Goal: Navigation & Orientation: Find specific page/section

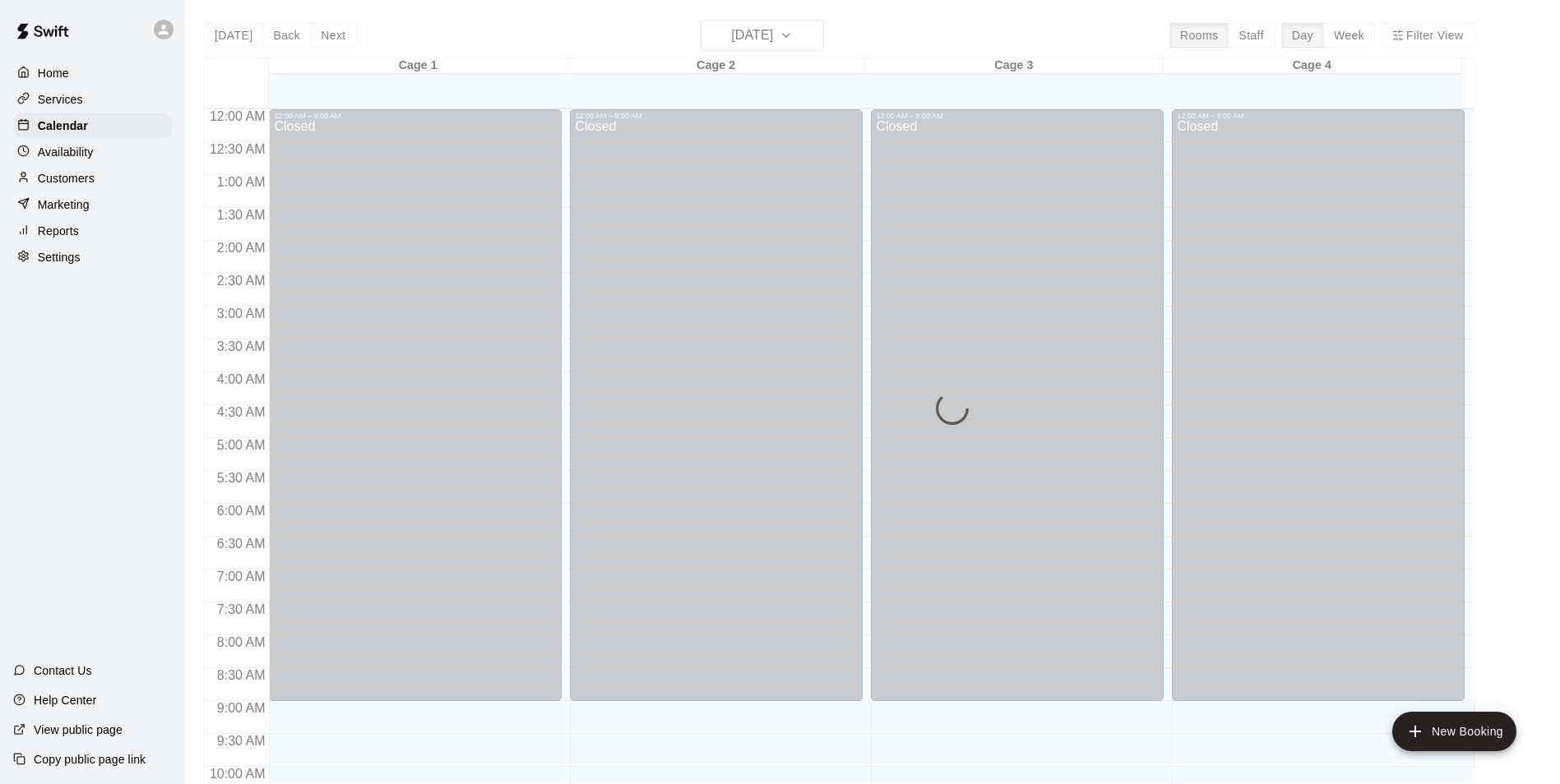
scroll to position [835, 0]
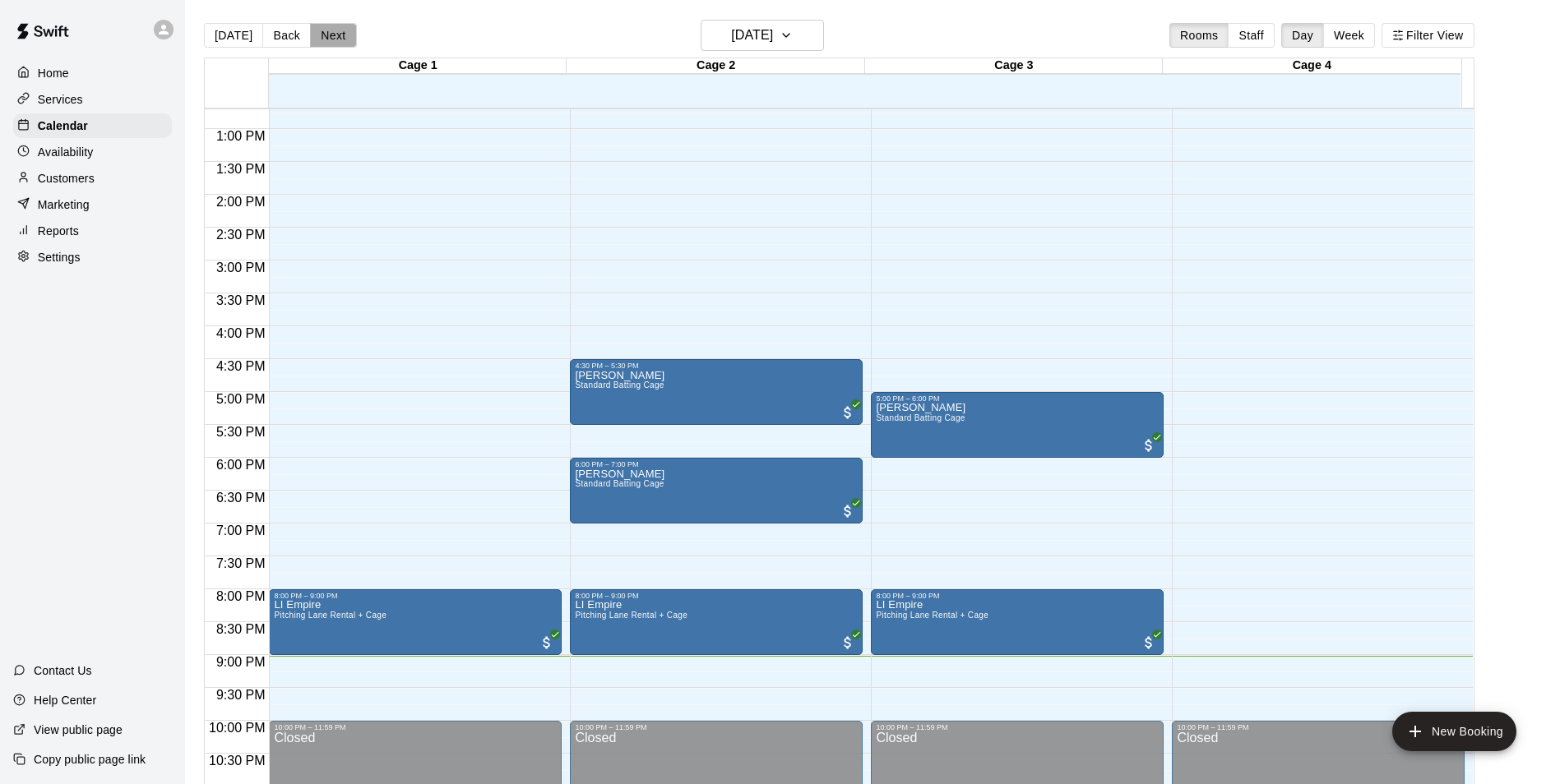
click at [335, 37] on button "Next" at bounding box center [333, 36] width 46 height 24
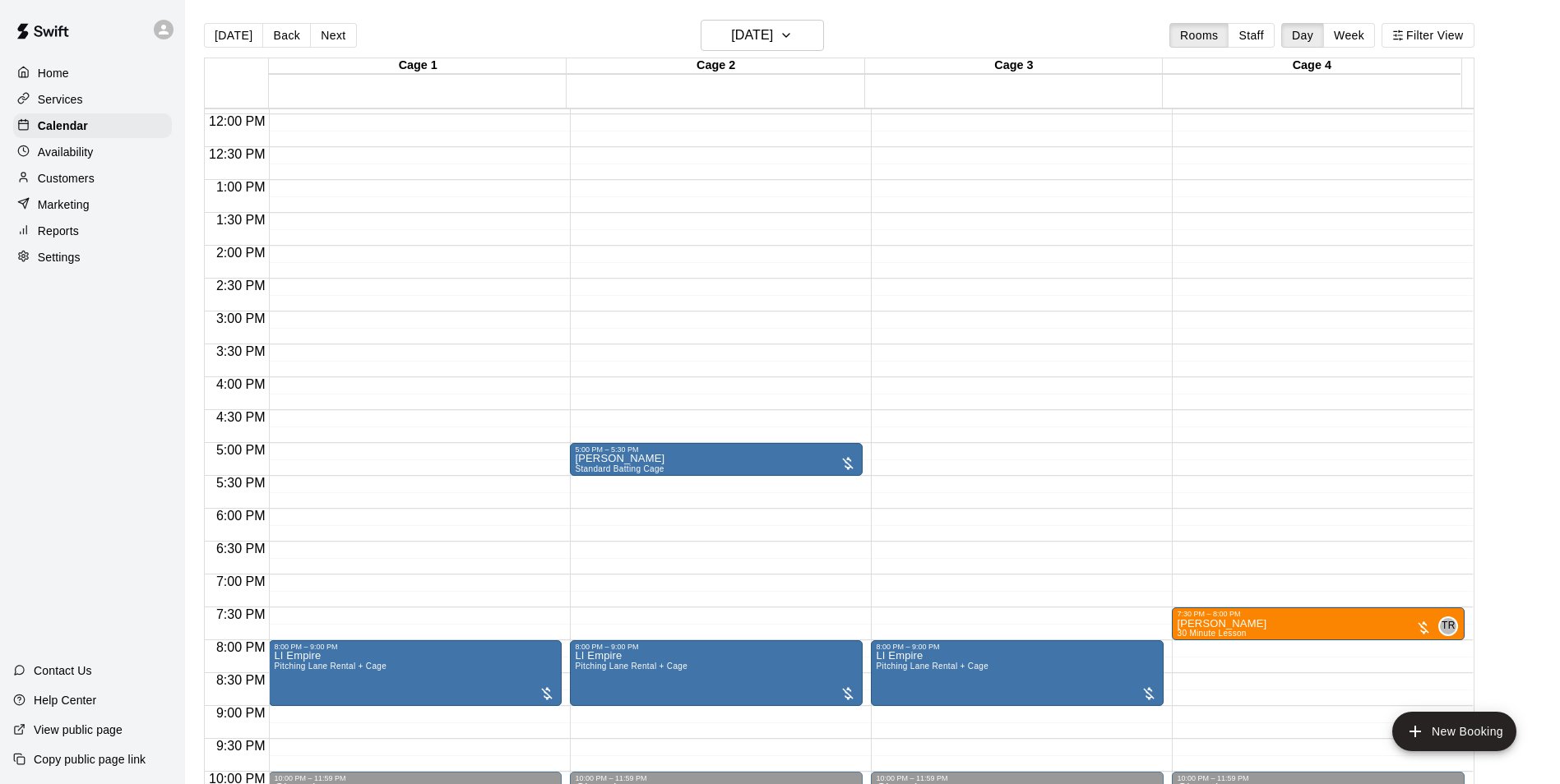
scroll to position [886, 0]
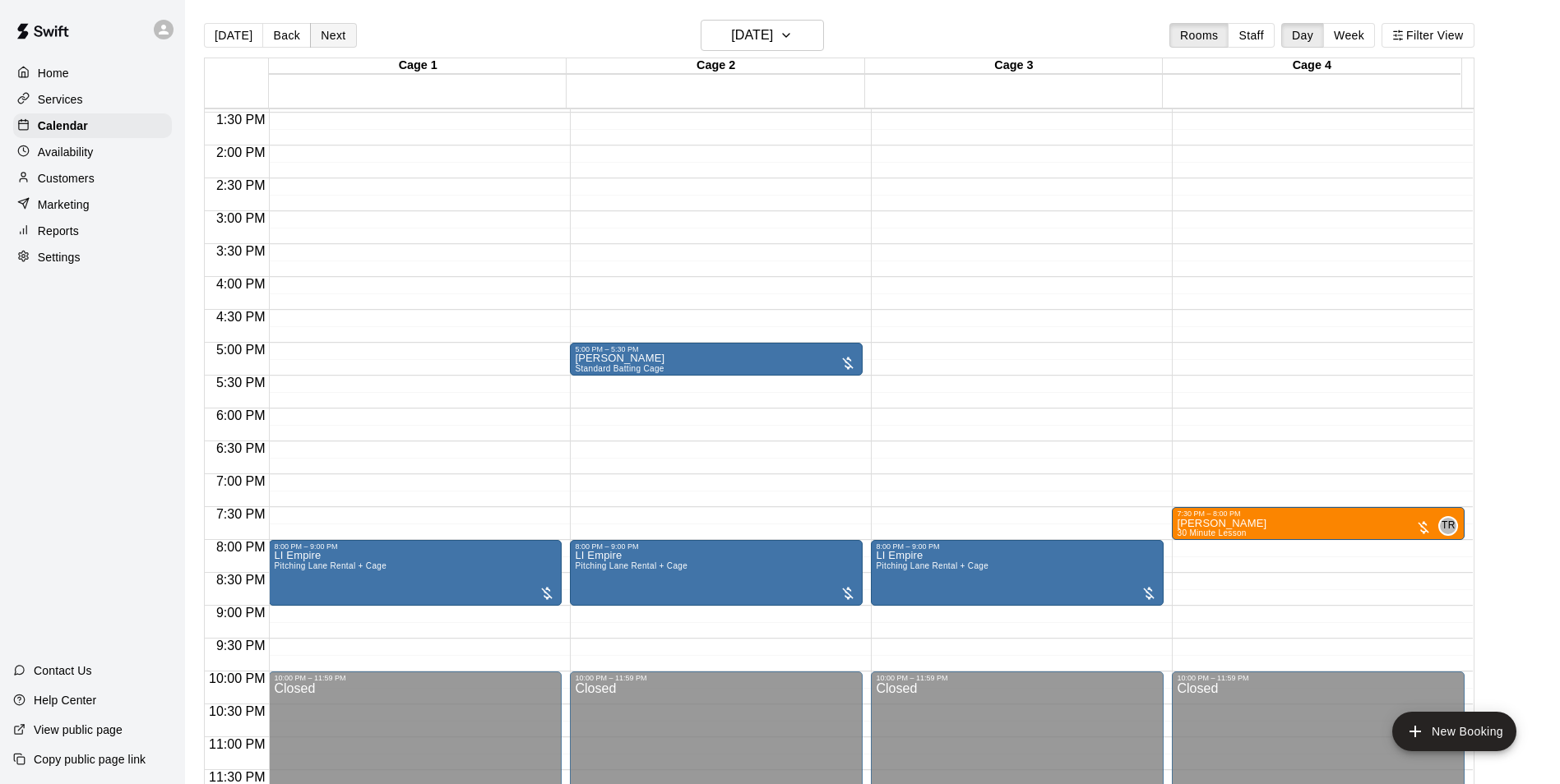
click at [330, 35] on button "Next" at bounding box center [333, 36] width 46 height 24
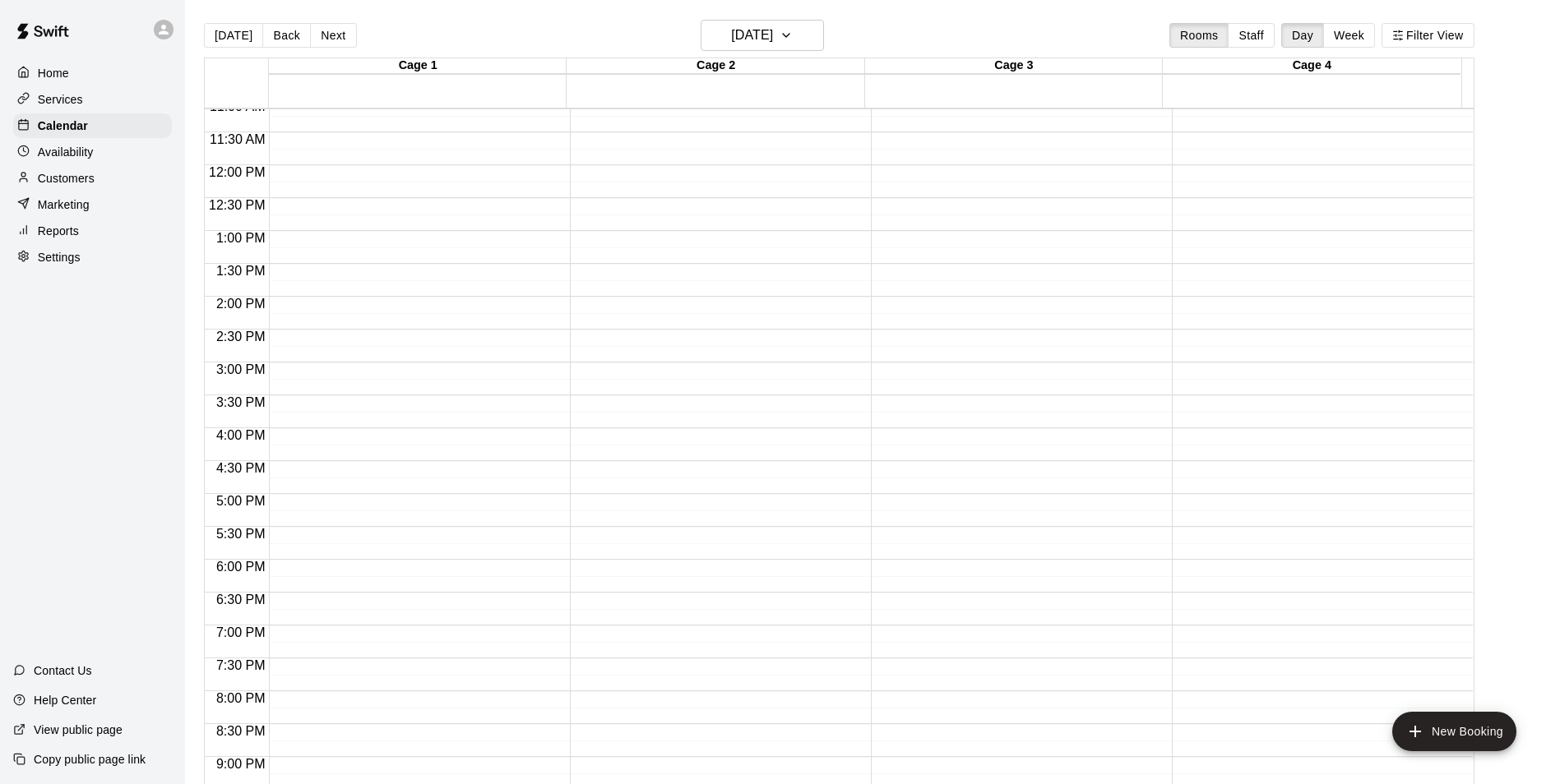
scroll to position [475, 0]
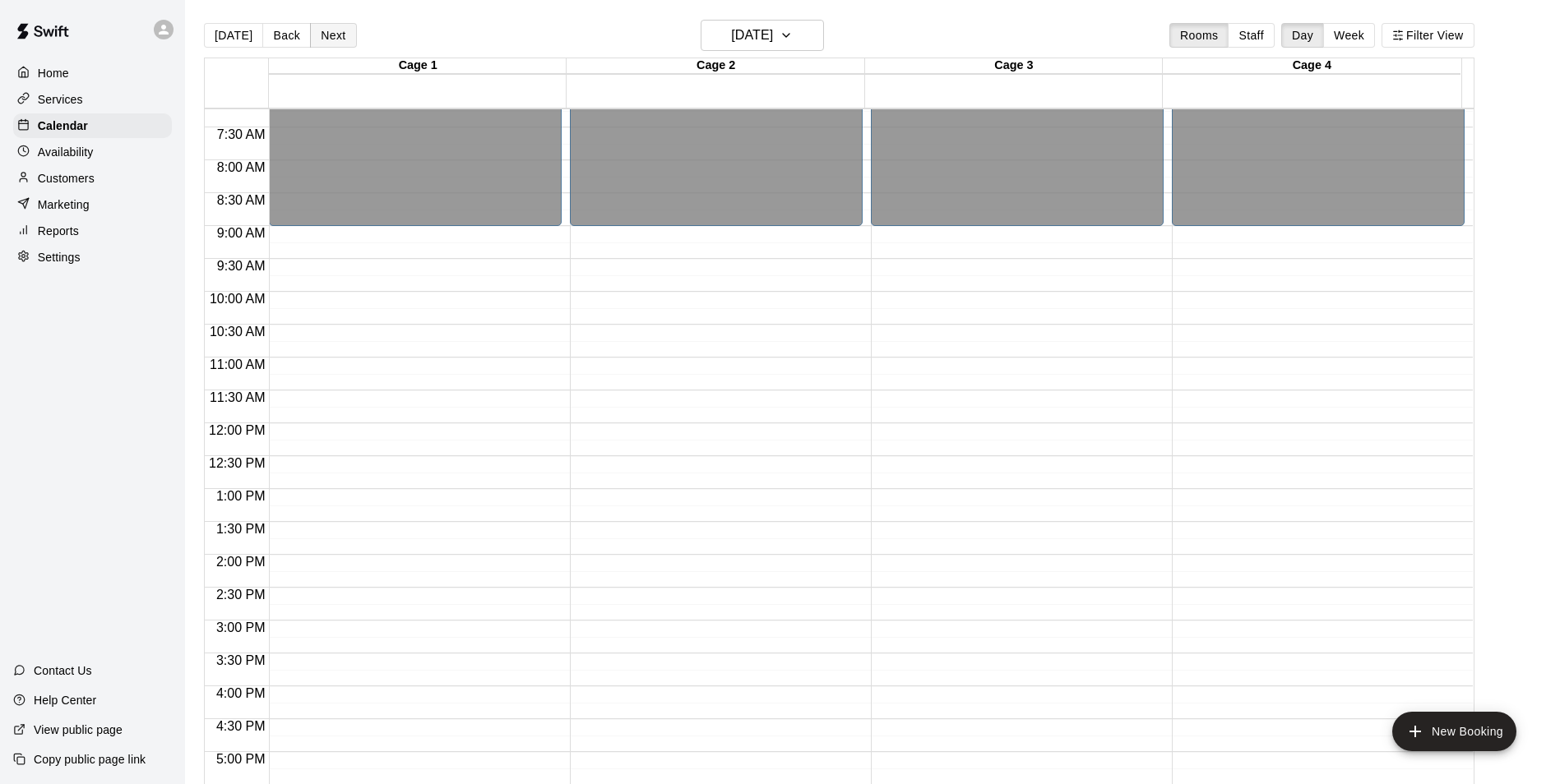
click at [329, 38] on button "Next" at bounding box center [333, 36] width 46 height 24
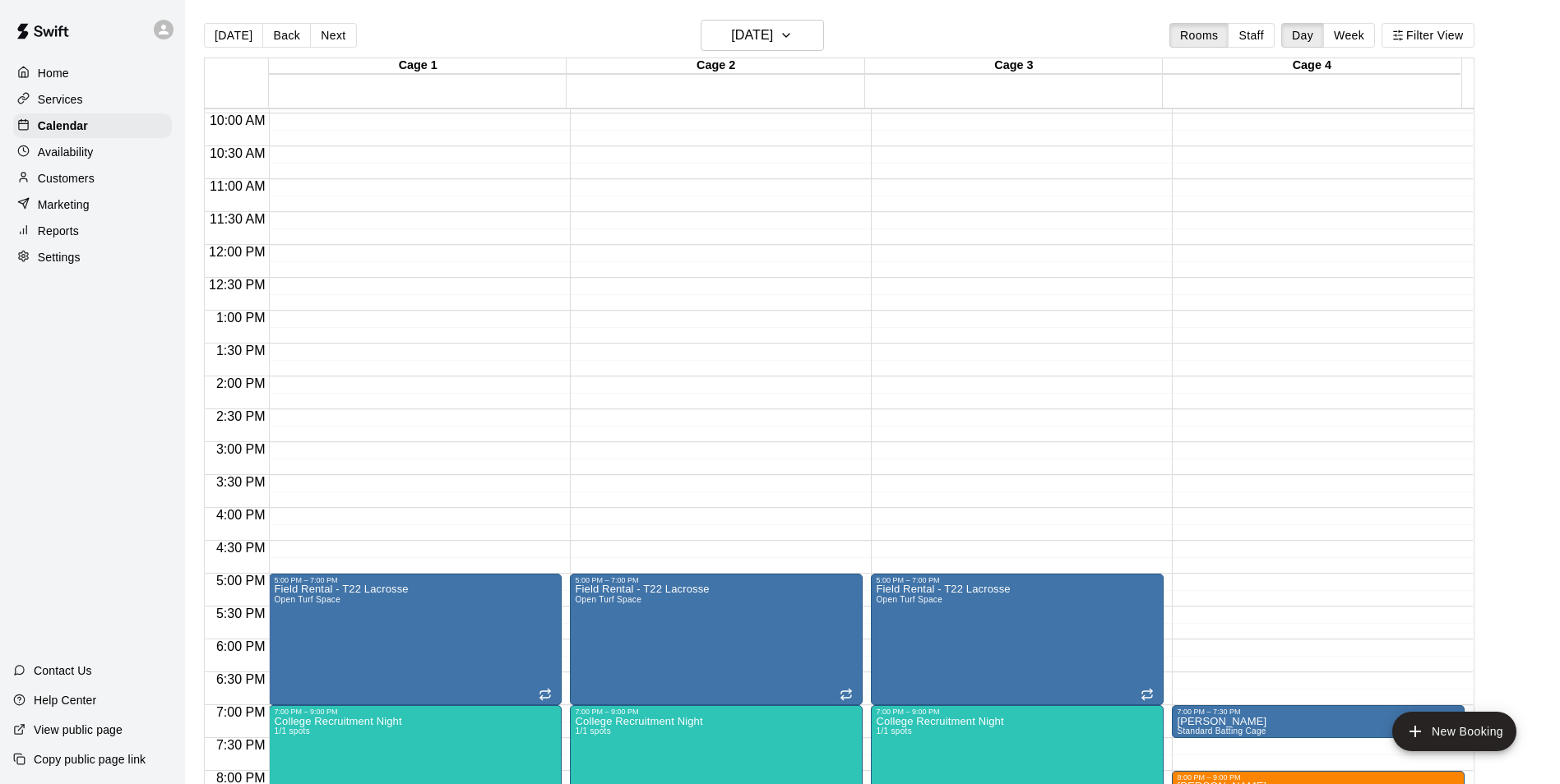
scroll to position [557, 0]
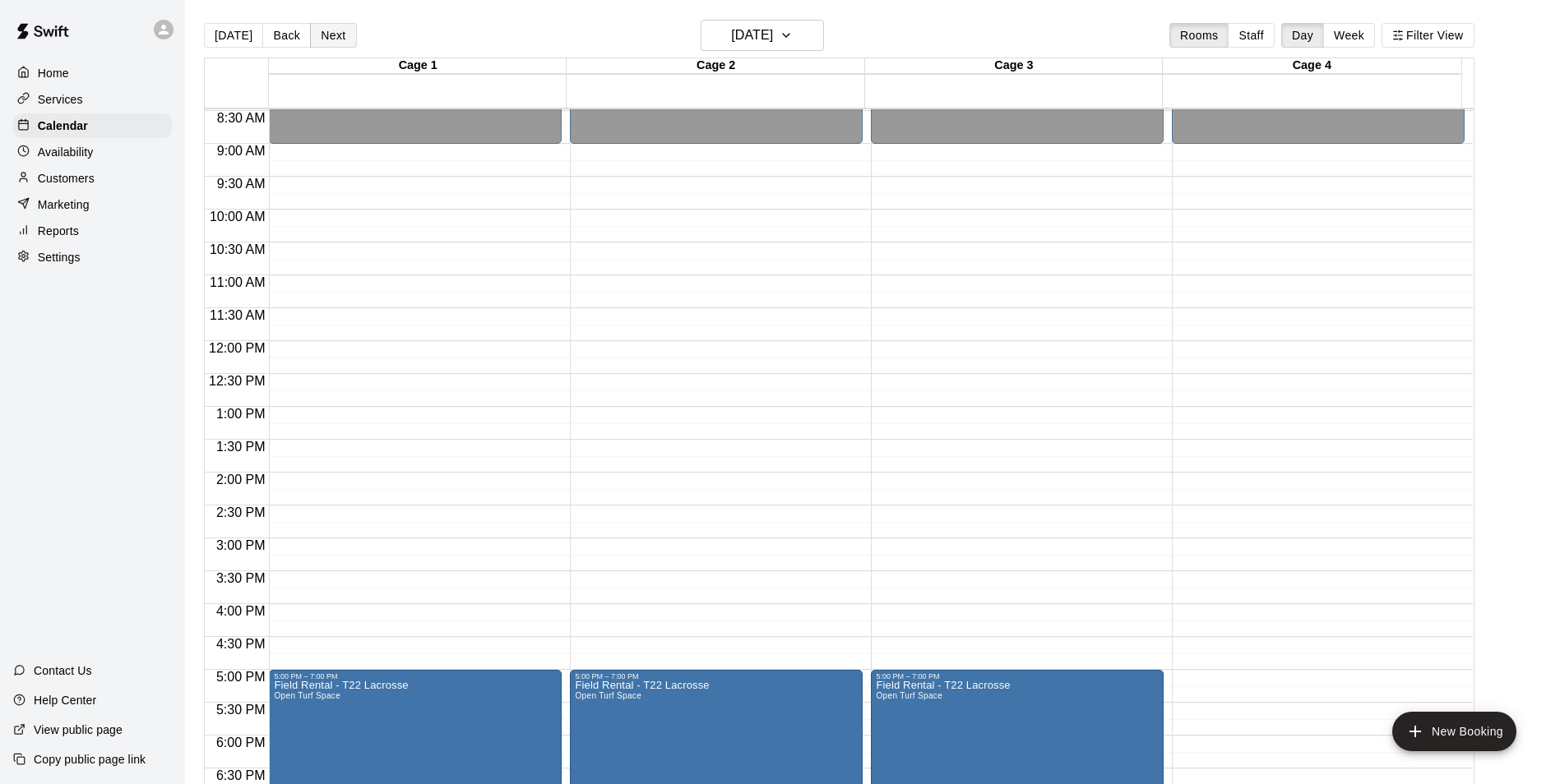
click at [328, 42] on button "Next" at bounding box center [333, 36] width 46 height 24
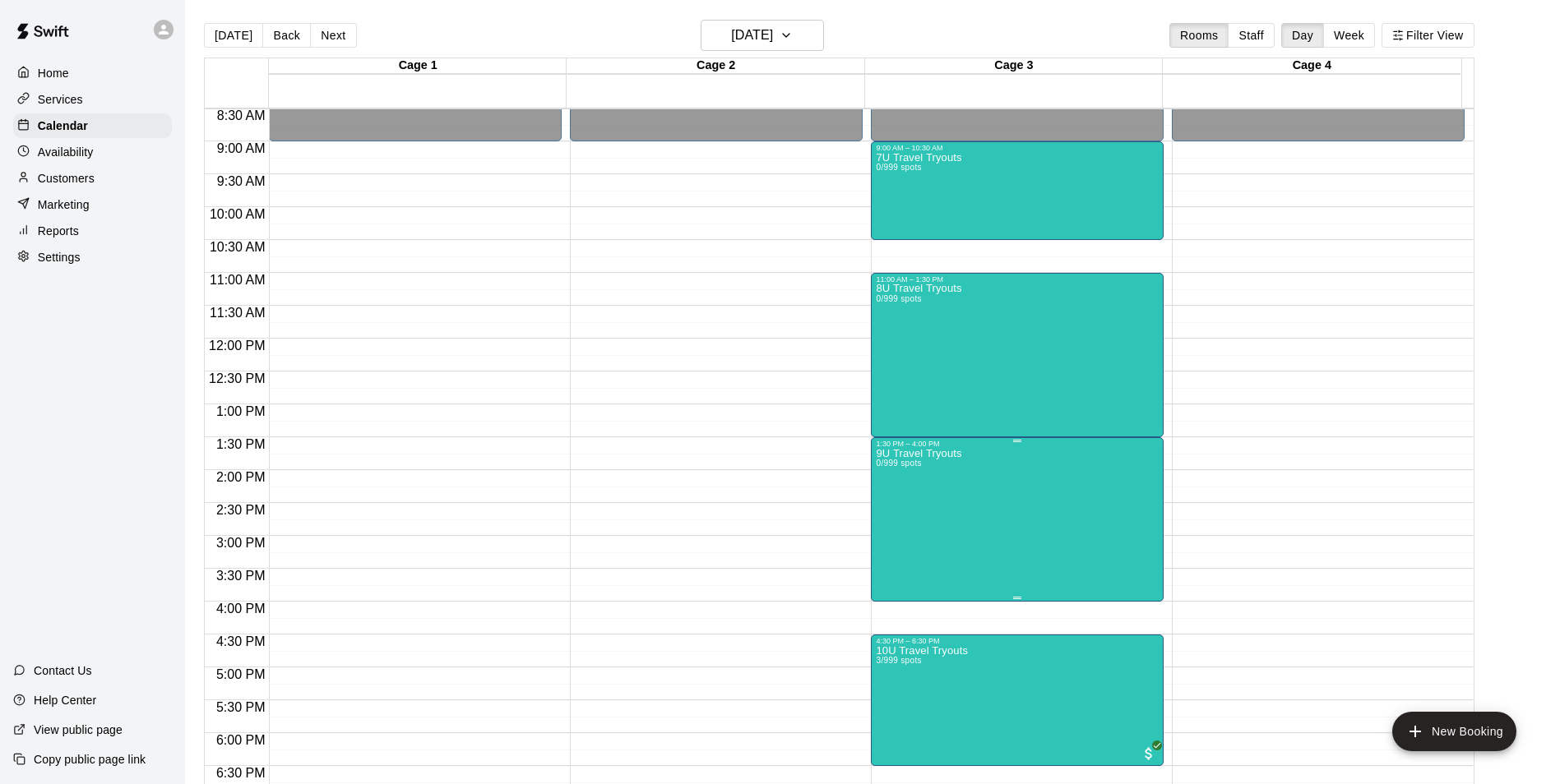
scroll to position [475, 0]
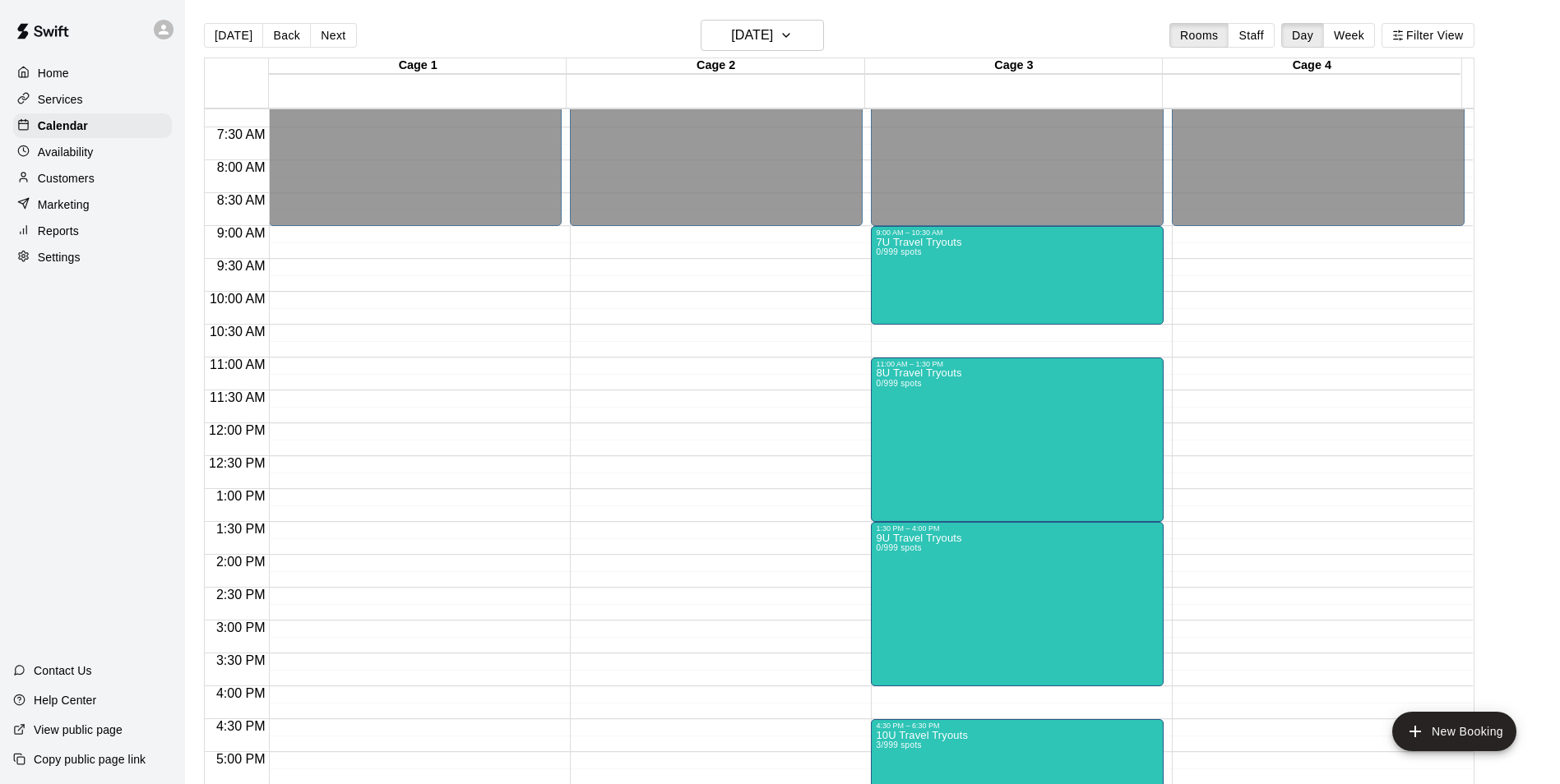
click at [339, 27] on button "Next" at bounding box center [333, 36] width 46 height 24
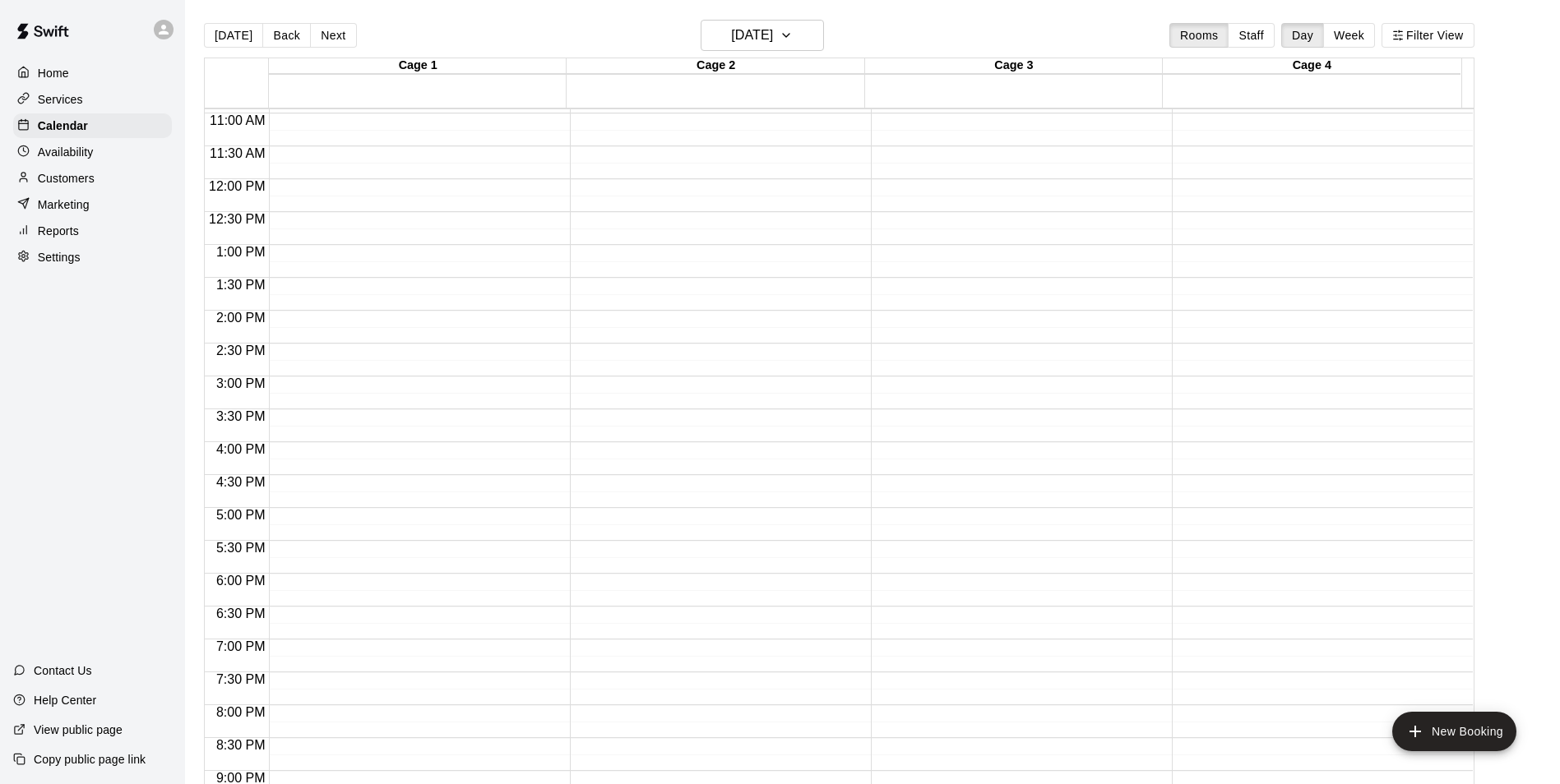
scroll to position [393, 0]
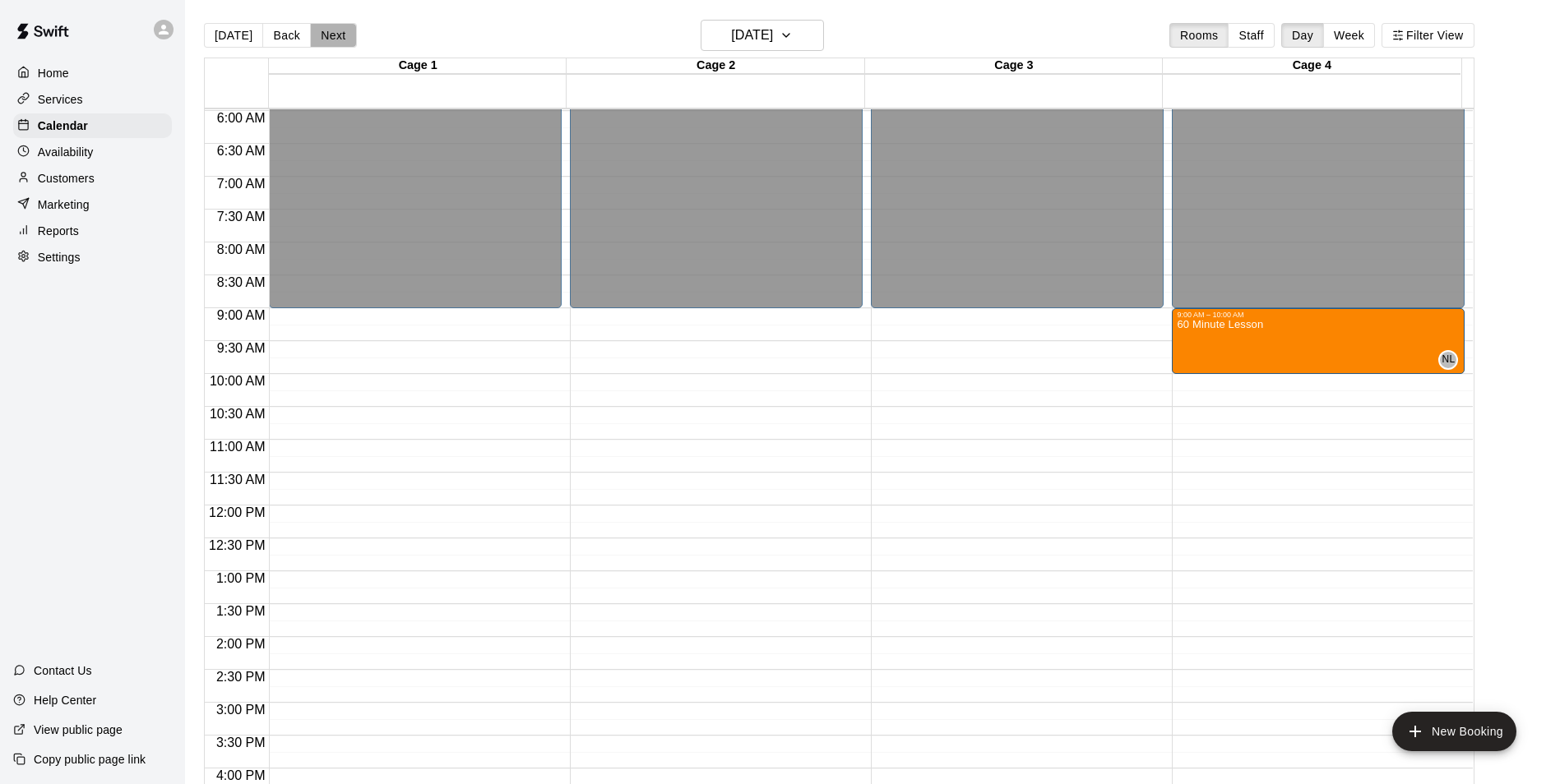
drag, startPoint x: 328, startPoint y: 40, endPoint x: 705, endPoint y: 34, distance: 377.0
click at [328, 40] on button "Next" at bounding box center [333, 36] width 46 height 24
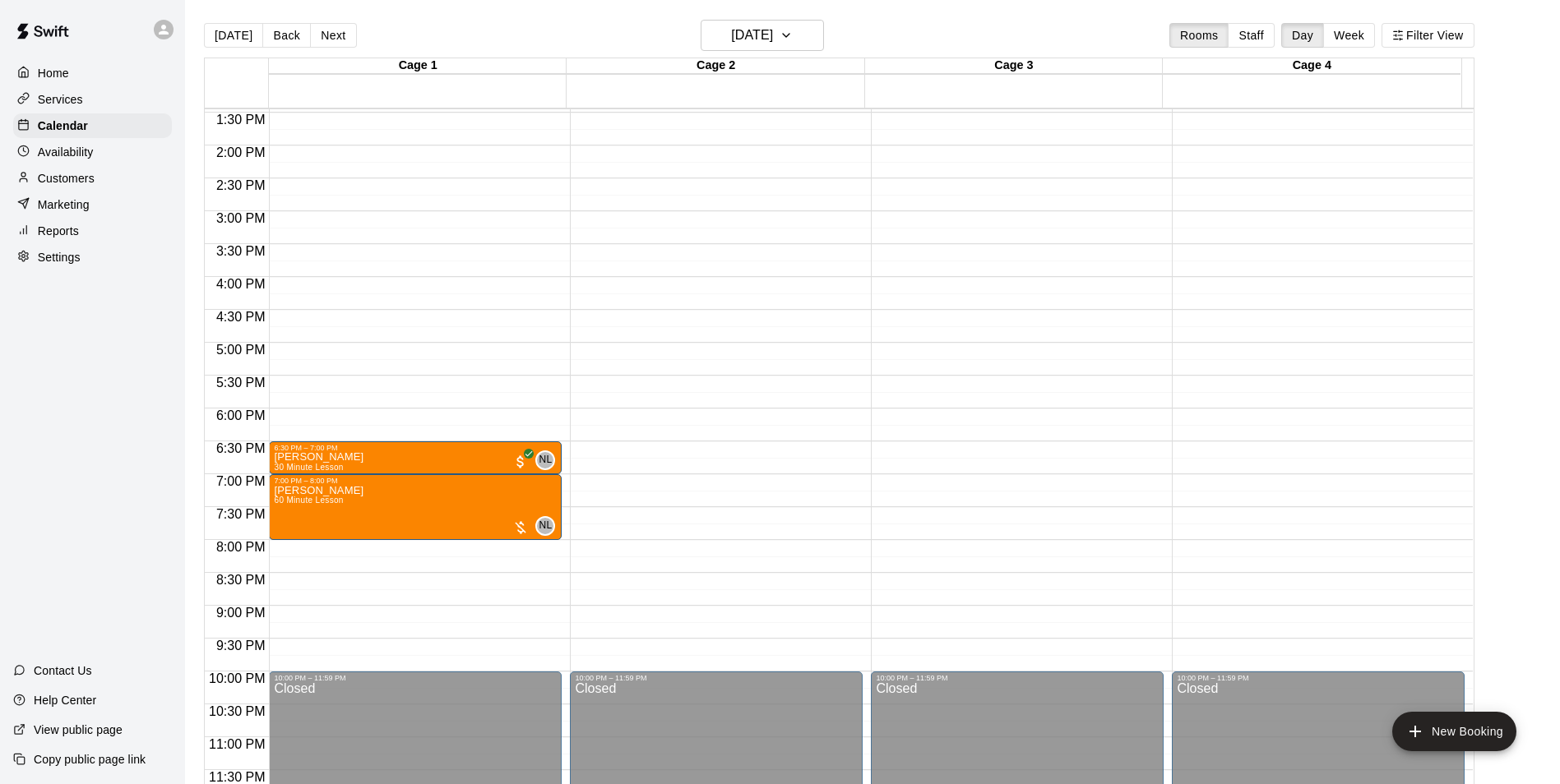
scroll to position [886, 0]
click at [320, 30] on button "Next" at bounding box center [333, 36] width 46 height 24
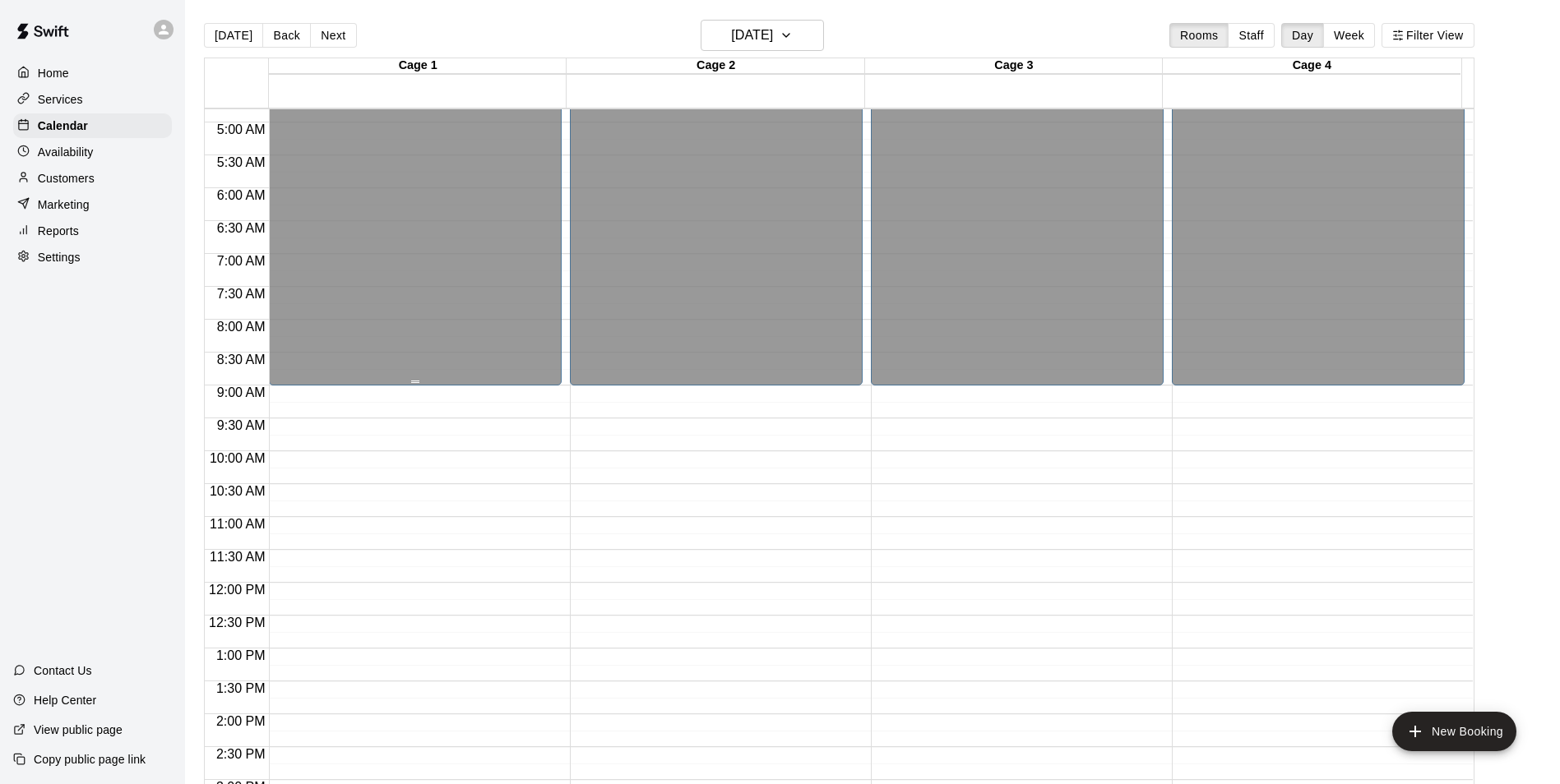
scroll to position [311, 0]
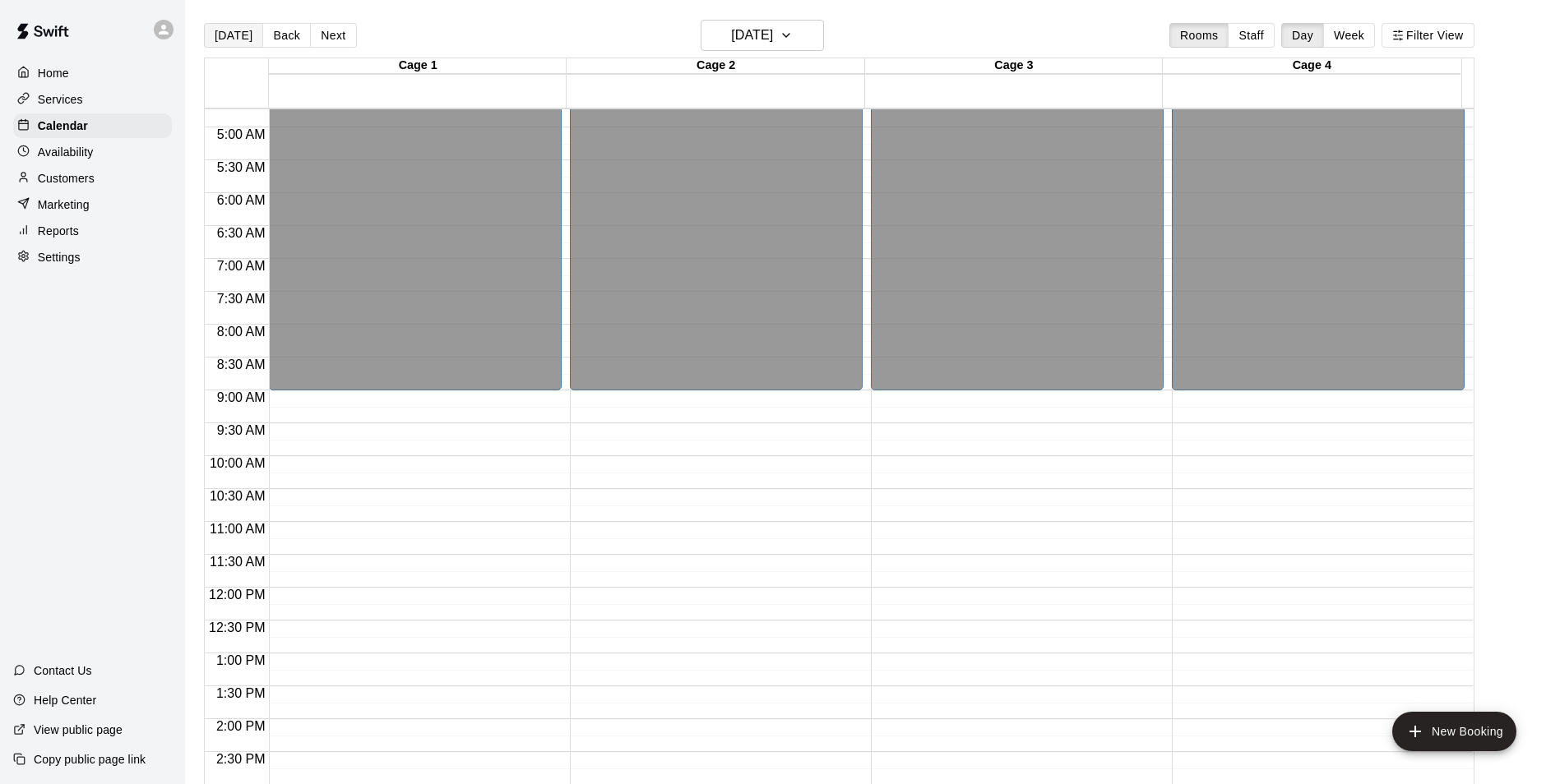
click at [206, 26] on button "[DATE]" at bounding box center [233, 36] width 59 height 24
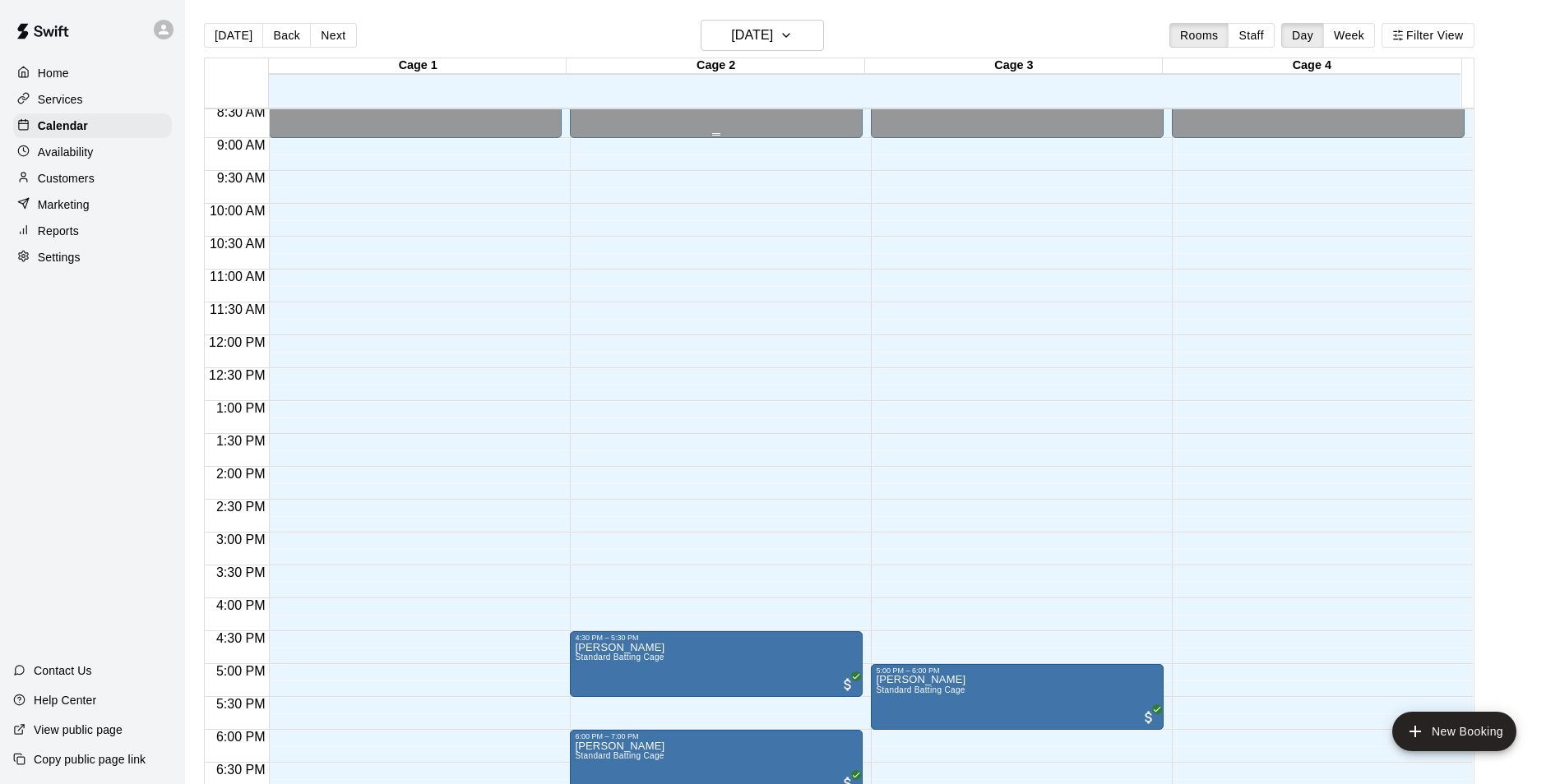
scroll to position [886, 0]
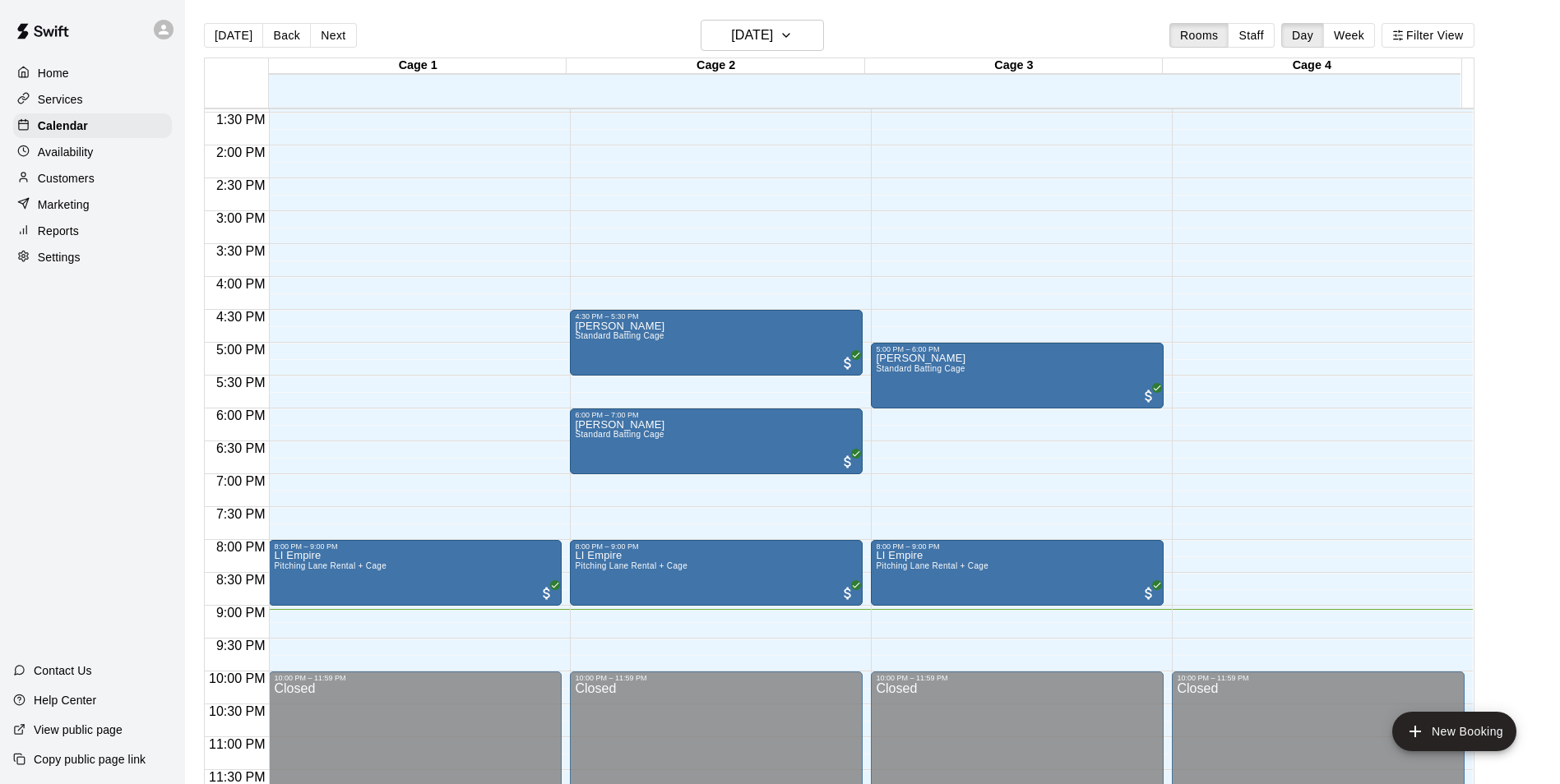
click at [398, 27] on div "[DATE] Back [DATE][DATE] Rooms Staff Day Week Filter View" at bounding box center [839, 39] width 1271 height 38
click at [442, 24] on div "[DATE] Back [DATE][DATE] Rooms Staff Day Week Filter View" at bounding box center [839, 39] width 1271 height 38
drag, startPoint x: 442, startPoint y: 24, endPoint x: 432, endPoint y: -13, distance: 38.3
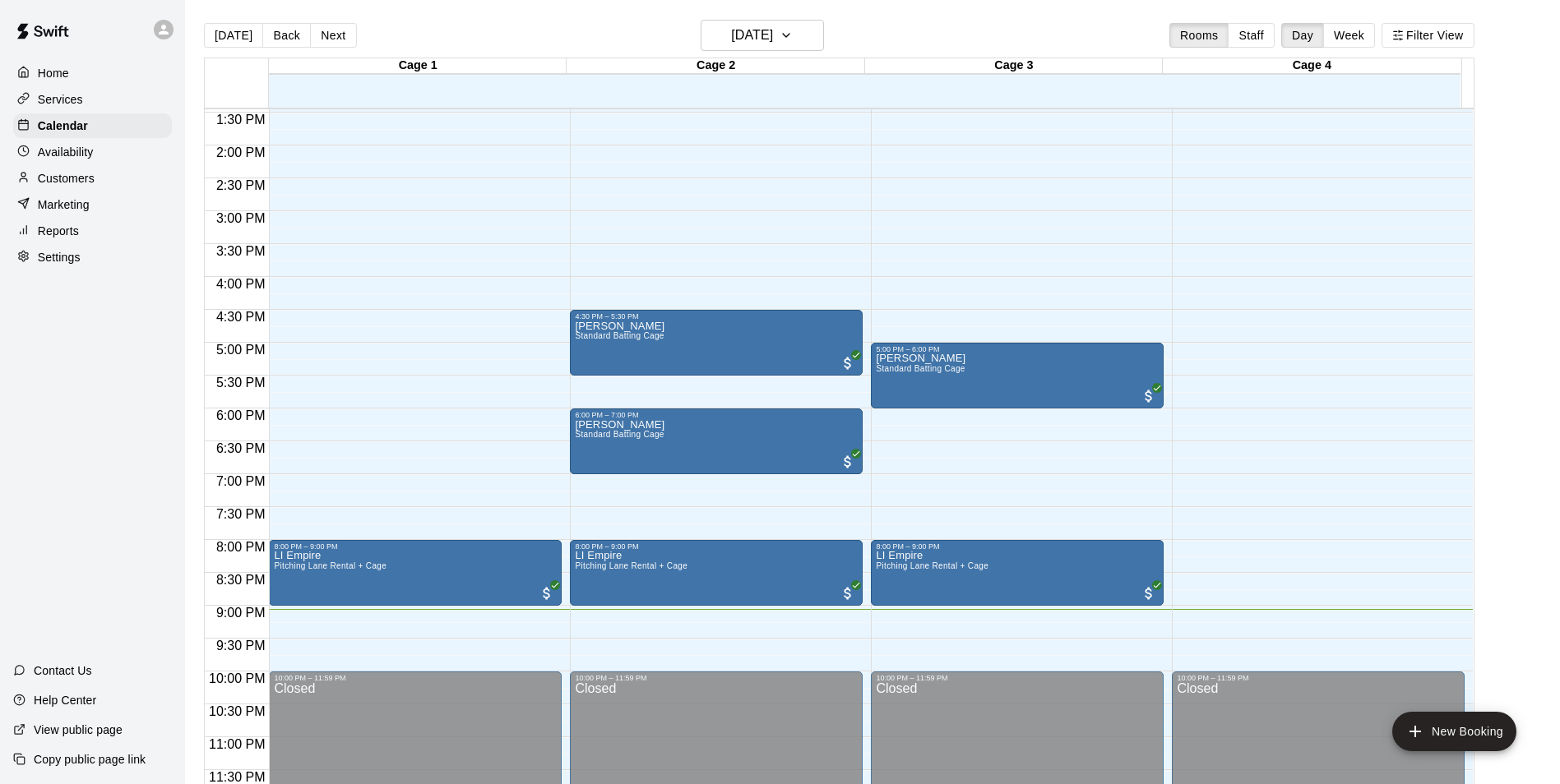
click at [432, 0] on html "Home Services Calendar Availability Customers Marketing Reports Settings Contac…" at bounding box center [780, 405] width 1560 height 811
drag, startPoint x: 467, startPoint y: 29, endPoint x: 533, endPoint y: 42, distance: 67.3
click at [533, 42] on div "[DATE] Back [DATE][DATE] Rooms Staff Day Week Filter View" at bounding box center [839, 39] width 1271 height 38
click at [471, 52] on div "[DATE] Back [DATE][DATE] Rooms Staff Day Week Filter View" at bounding box center [839, 39] width 1271 height 38
